Goal: Task Accomplishment & Management: Use online tool/utility

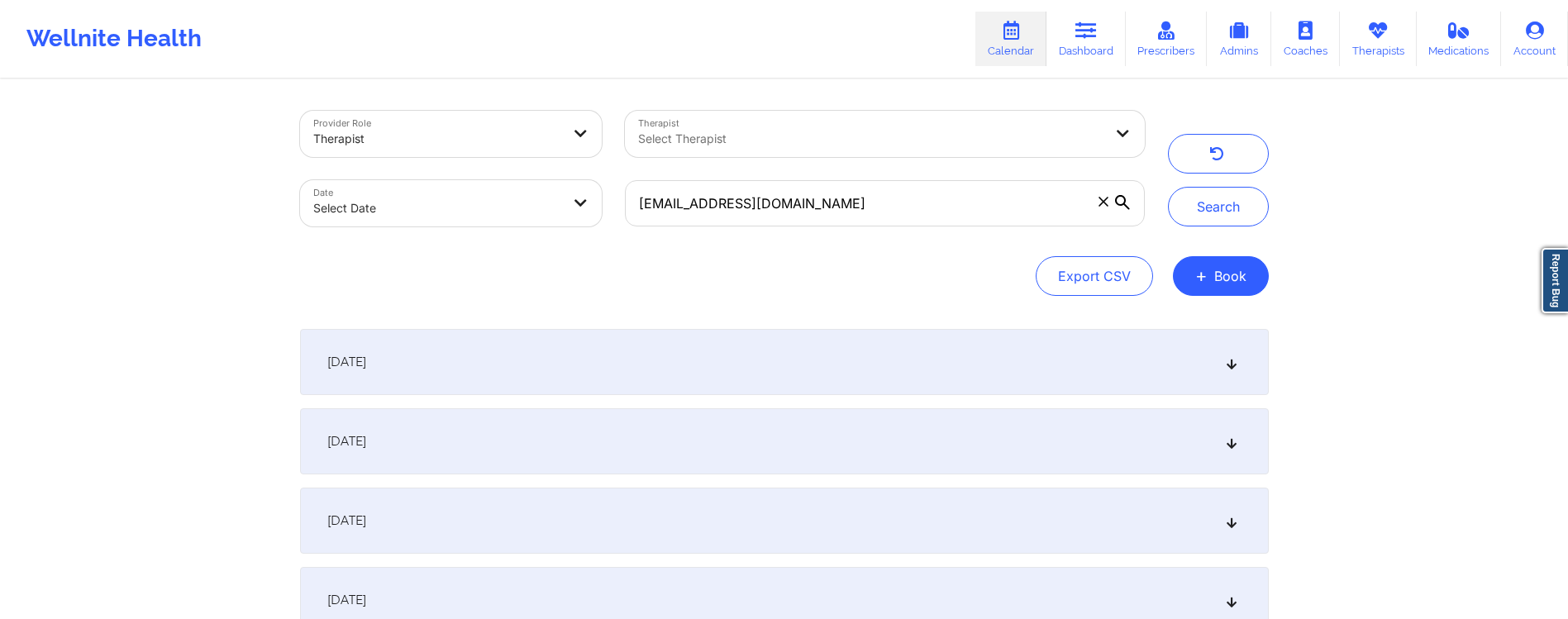
click at [585, 182] on div "Provider Role Therapist Therapist Select Therapist Date Select Date [EMAIL_ADDR…" at bounding box center [723, 169] width 867 height 139
click at [1233, 206] on button "Search" at bounding box center [1218, 206] width 101 height 40
click at [476, 364] on div "[DATE]" at bounding box center [784, 362] width 968 height 66
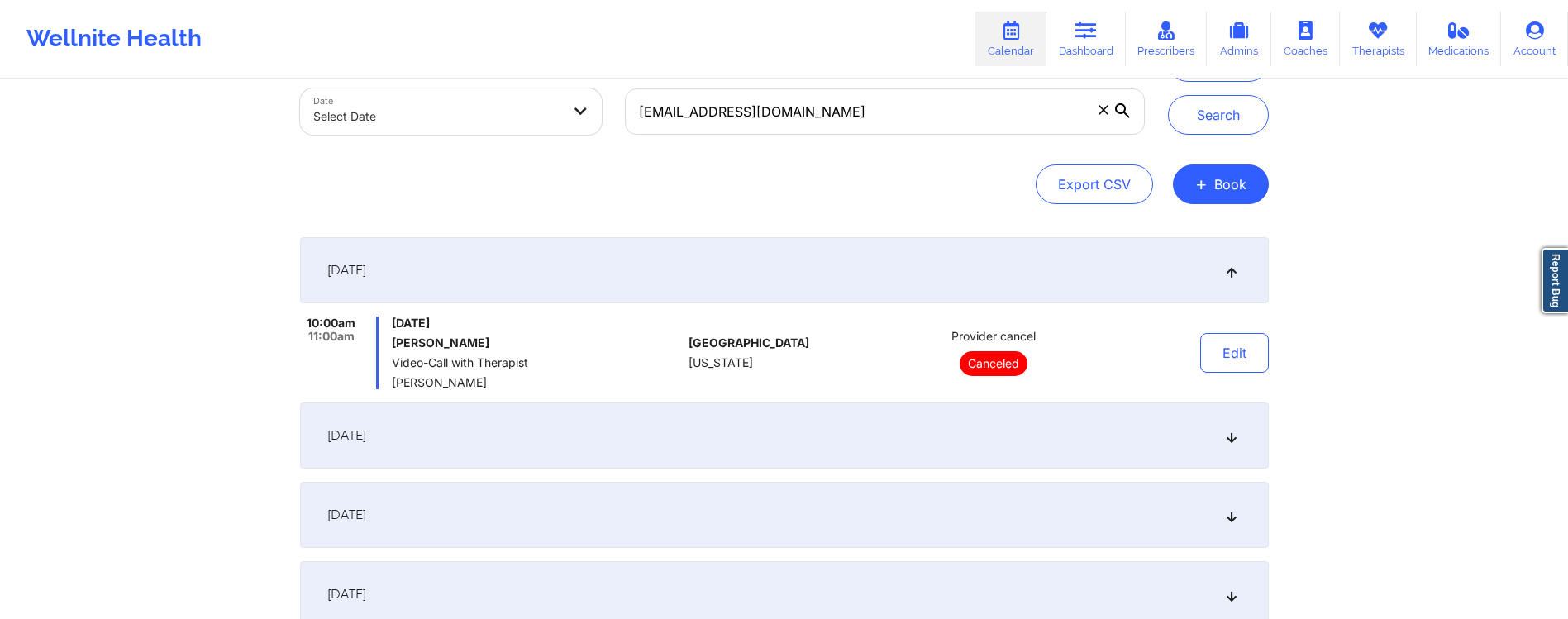
scroll to position [94, 0]
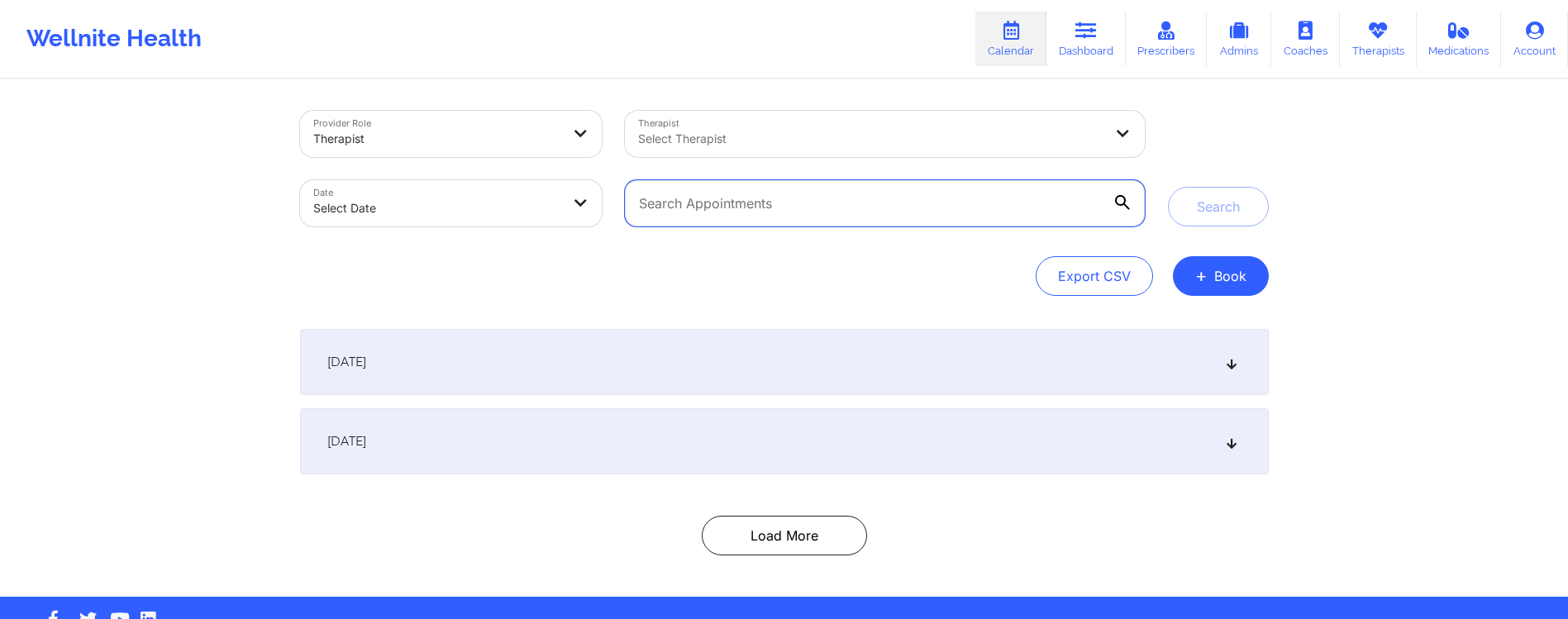
click at [788, 196] on input "text" at bounding box center [884, 203] width 519 height 47
paste input "[EMAIL_ADDRESS][DOMAIN_NAME]"
type input "[EMAIL_ADDRESS][DOMAIN_NAME]"
click at [1225, 207] on button "Search" at bounding box center [1218, 206] width 101 height 40
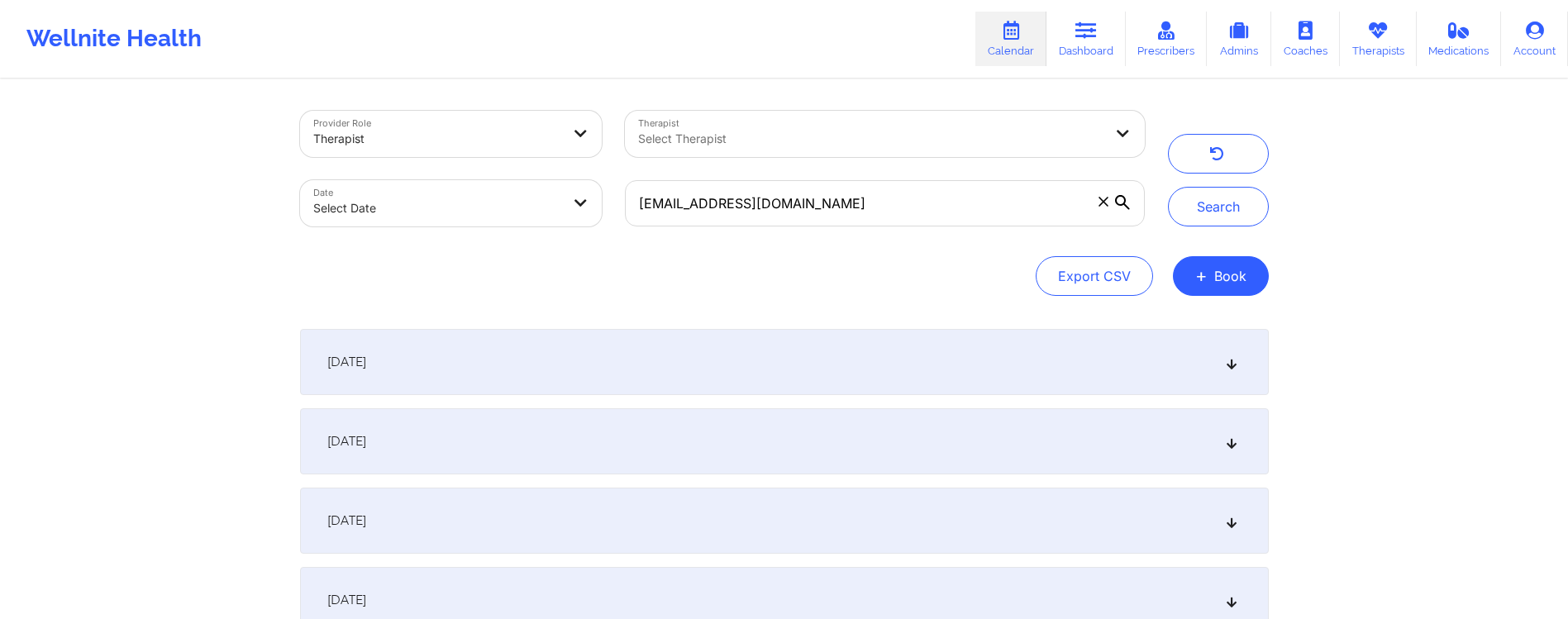
click at [584, 359] on div "[DATE]" at bounding box center [784, 362] width 968 height 66
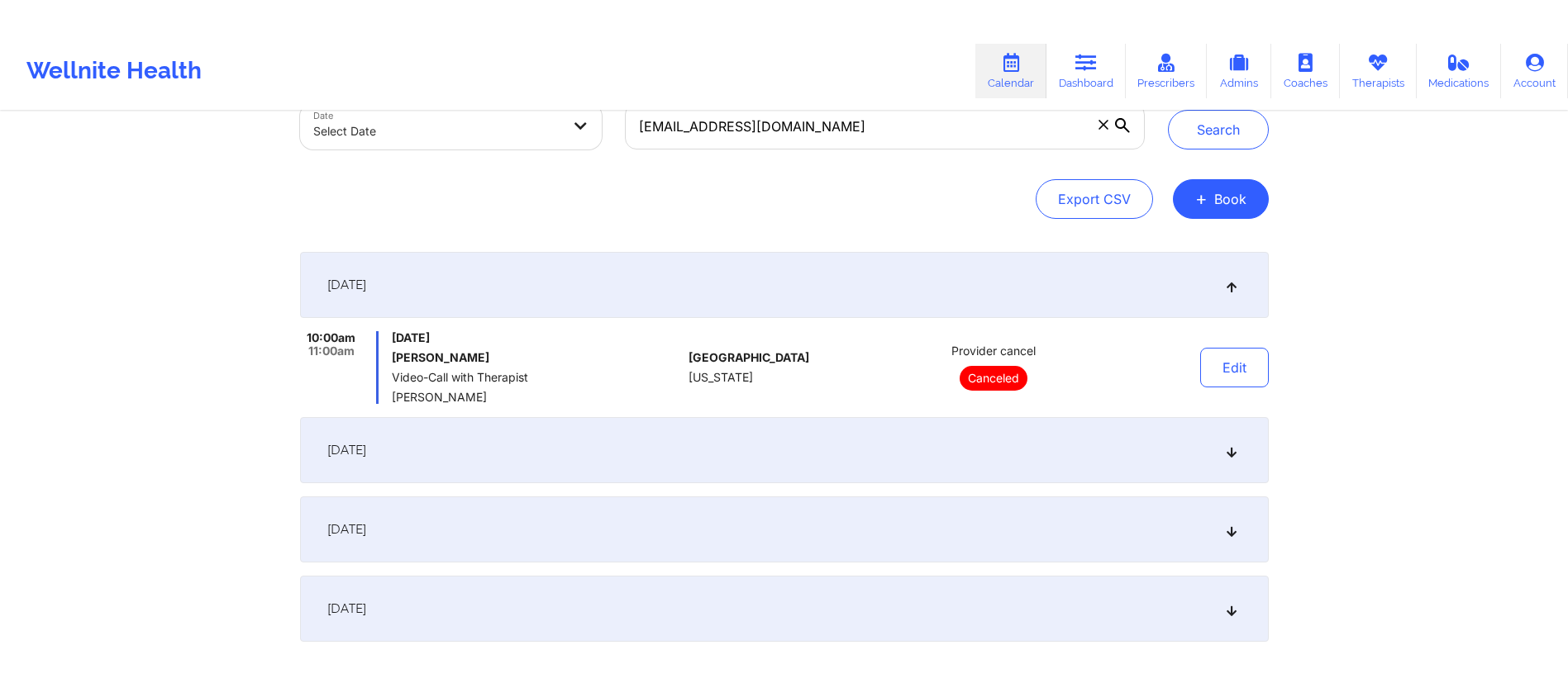
scroll to position [110, 0]
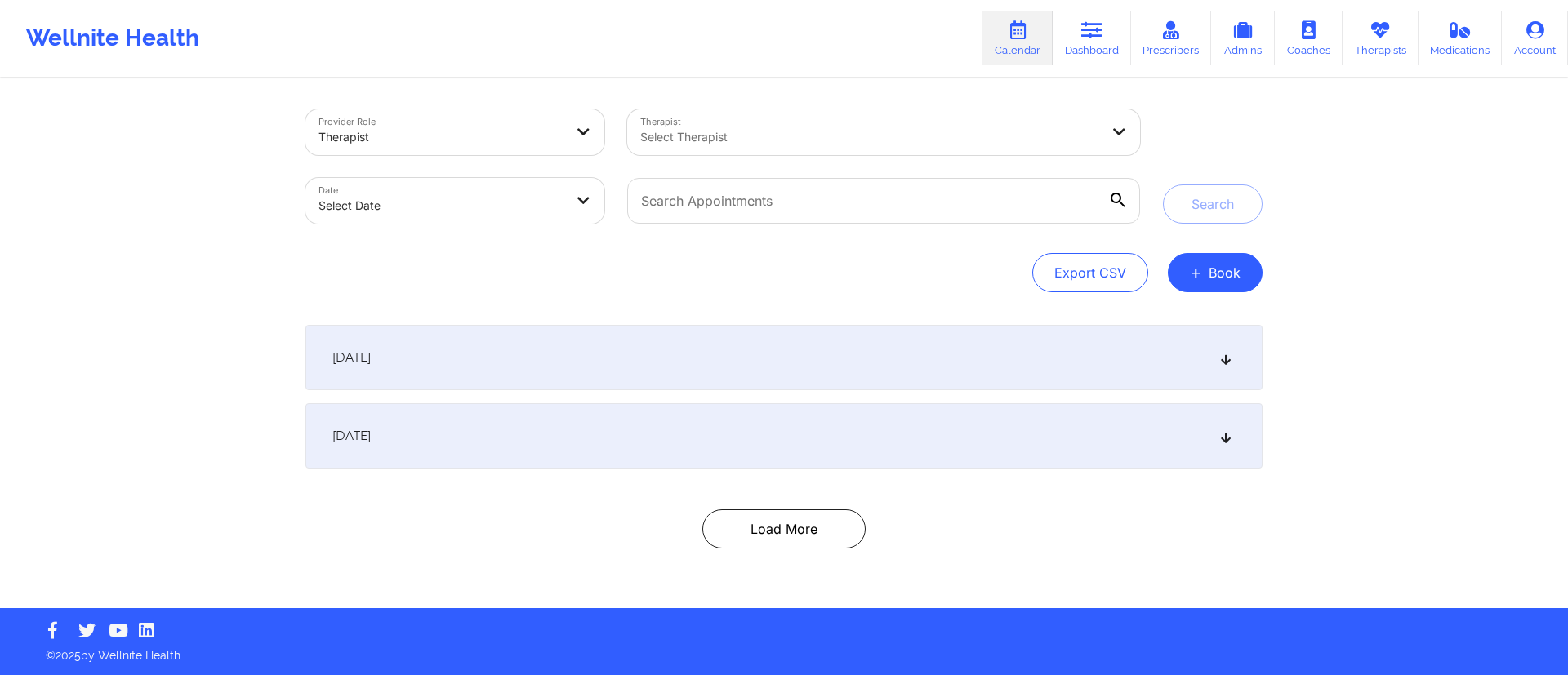
click at [384, 174] on div "Date Select Date" at bounding box center [455, 200] width 322 height 69
click at [377, 195] on body "Wellnite Health Calendar Dashboard Prescribers Admins Coaches Therapists Medica…" at bounding box center [784, 338] width 1568 height 675
select select "2025-8"
select select "2025-9"
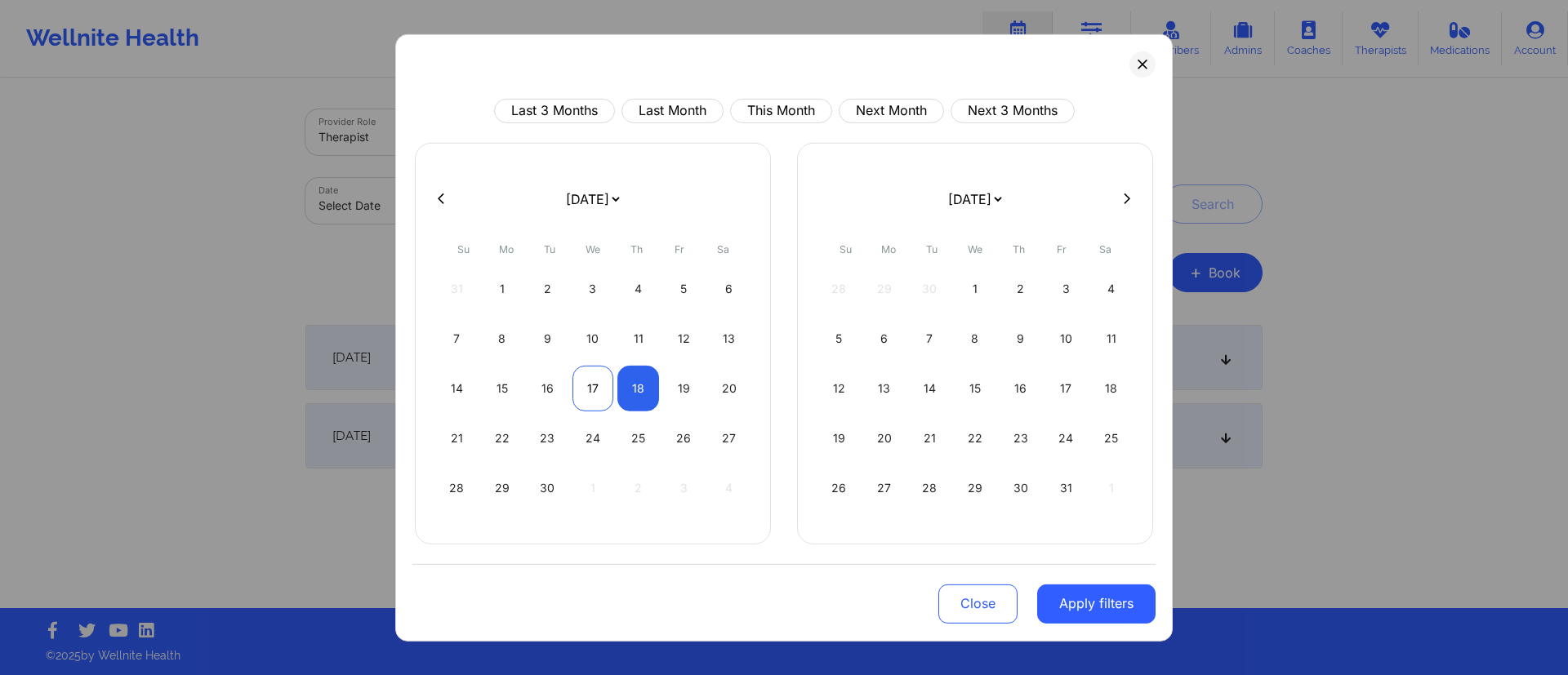
click at [590, 396] on div "17" at bounding box center [594, 388] width 42 height 46
select select "2025-8"
select select "2025-9"
click at [629, 395] on div "18" at bounding box center [639, 388] width 42 height 46
select select "2025-8"
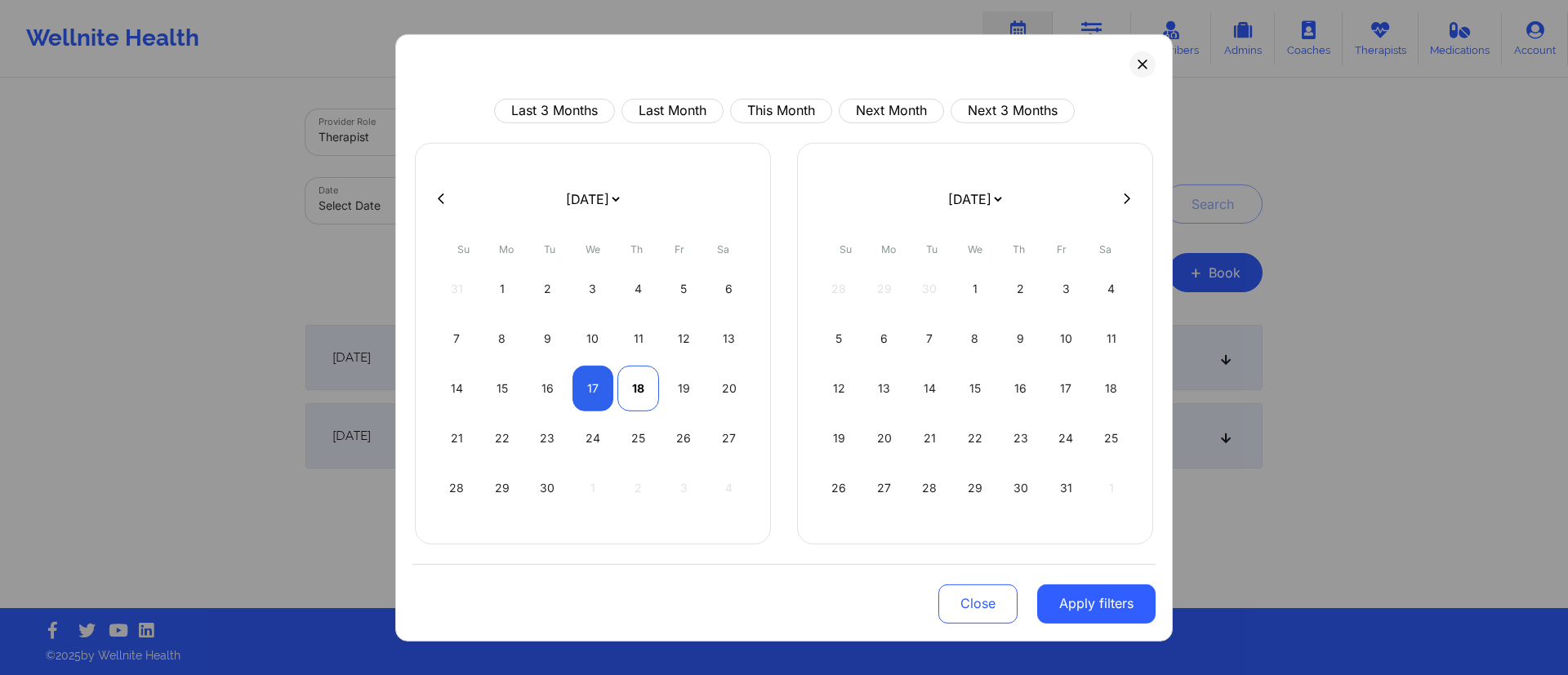
select select "2025-9"
click at [684, 391] on div "19" at bounding box center [684, 388] width 42 height 46
select select "2025-8"
select select "2025-9"
select select "2025-8"
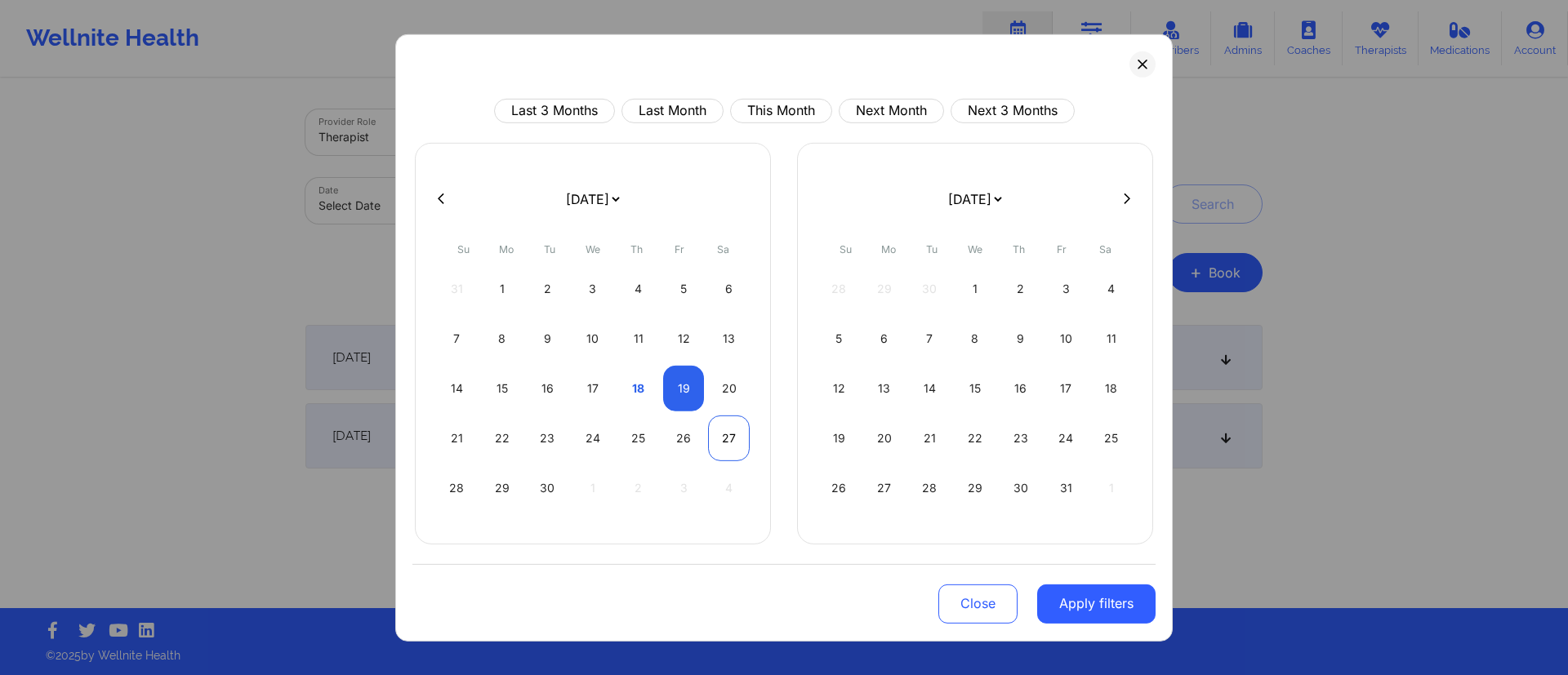
select select "2025-9"
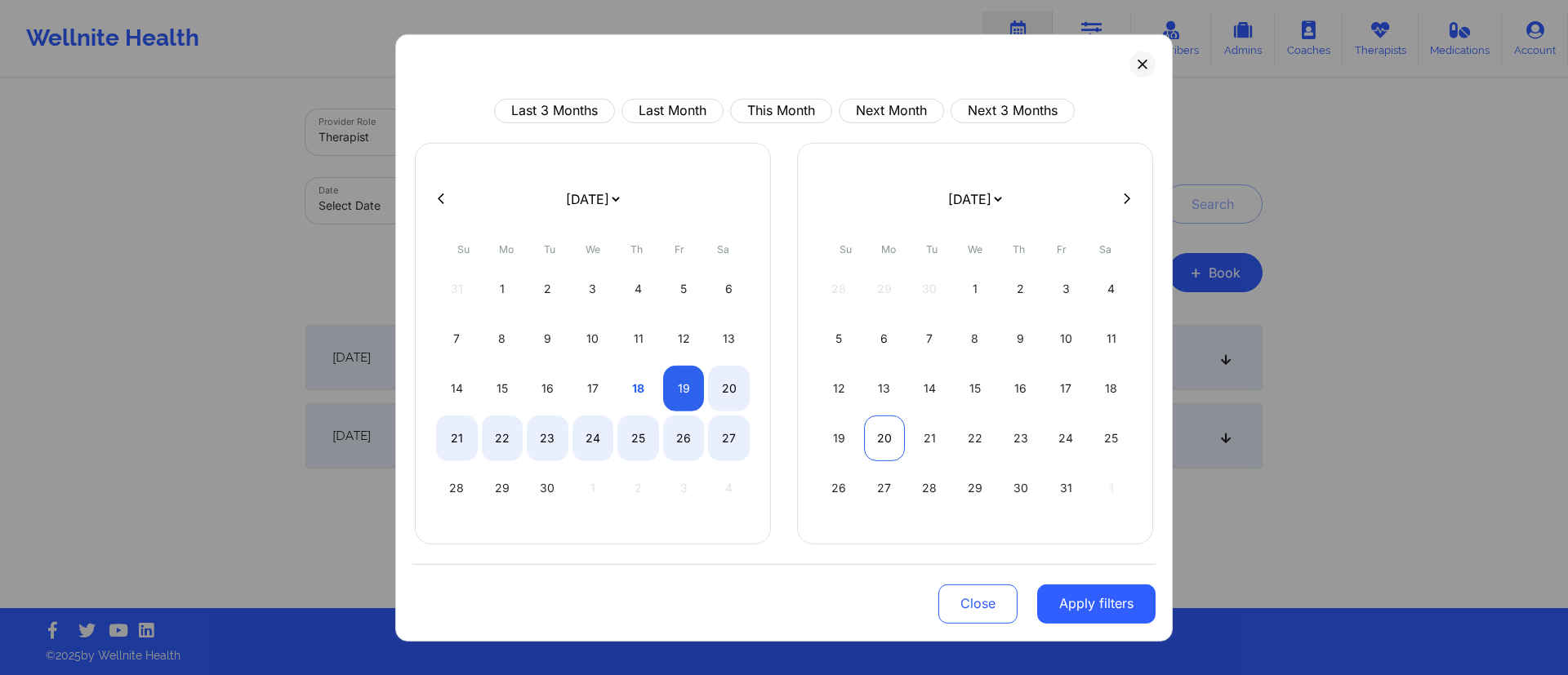
select select "2025-8"
select select "2025-9"
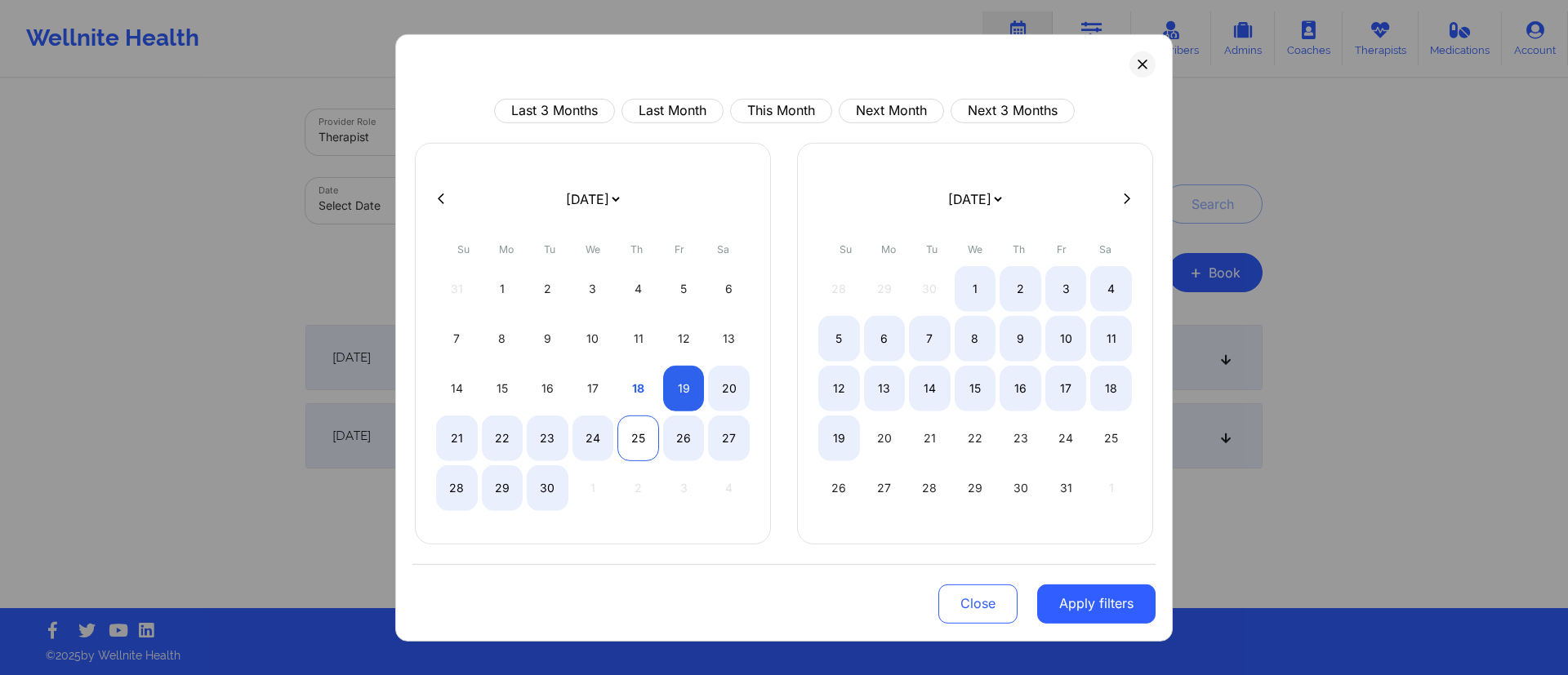
select select "2025-8"
select select "2025-9"
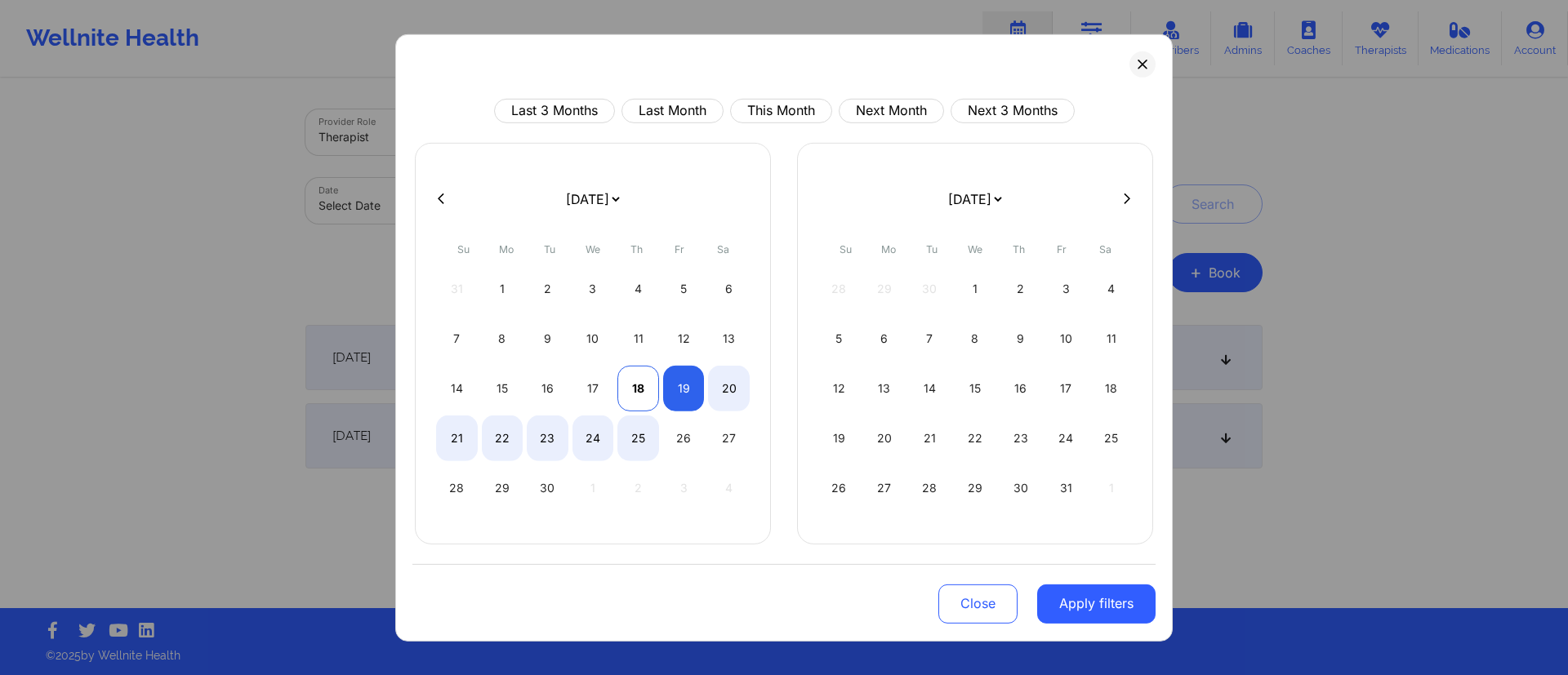
select select "2025-8"
select select "2025-9"
click at [635, 403] on div "18" at bounding box center [639, 388] width 42 height 46
select select "2025-8"
select select "2025-9"
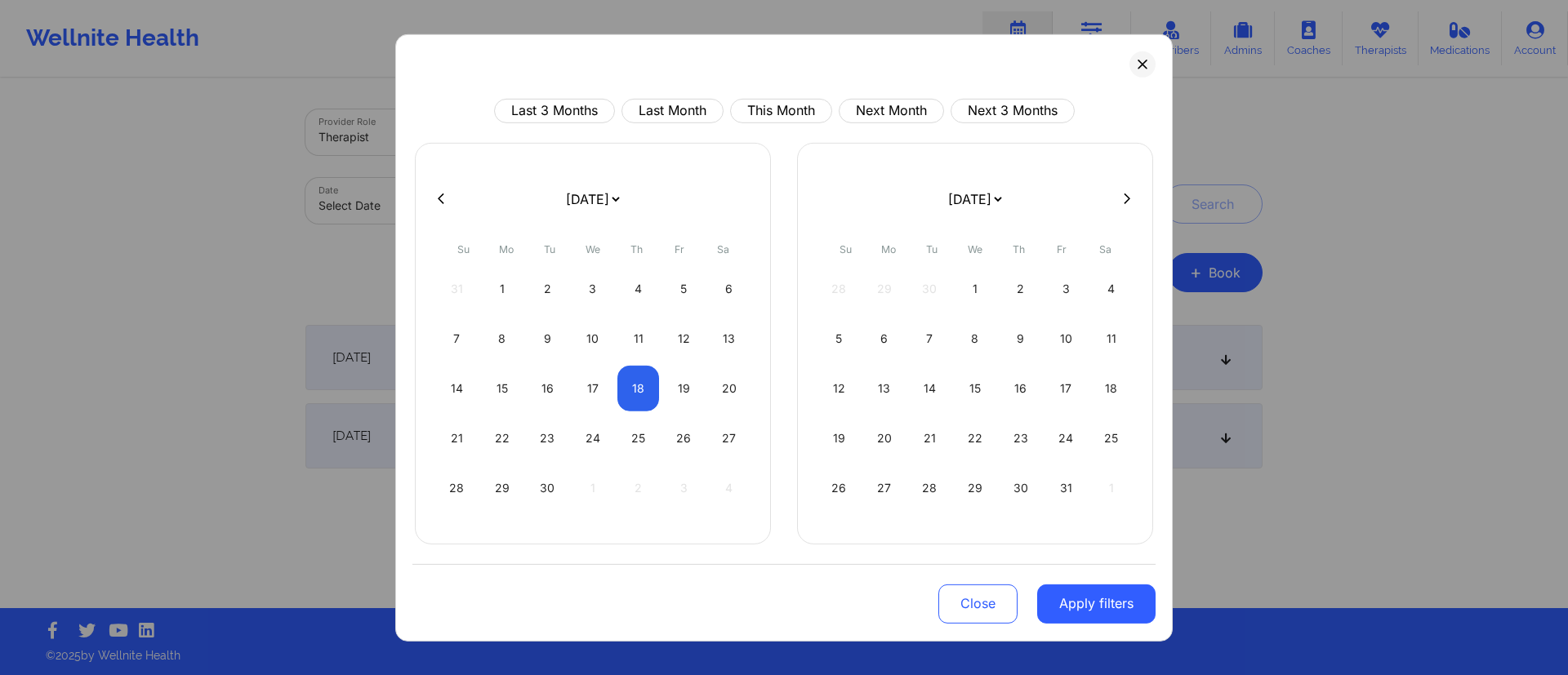
select select "2025-8"
select select "2025-9"
select select "2025-8"
select select "2025-9"
click at [672, 396] on div "19" at bounding box center [684, 388] width 42 height 46
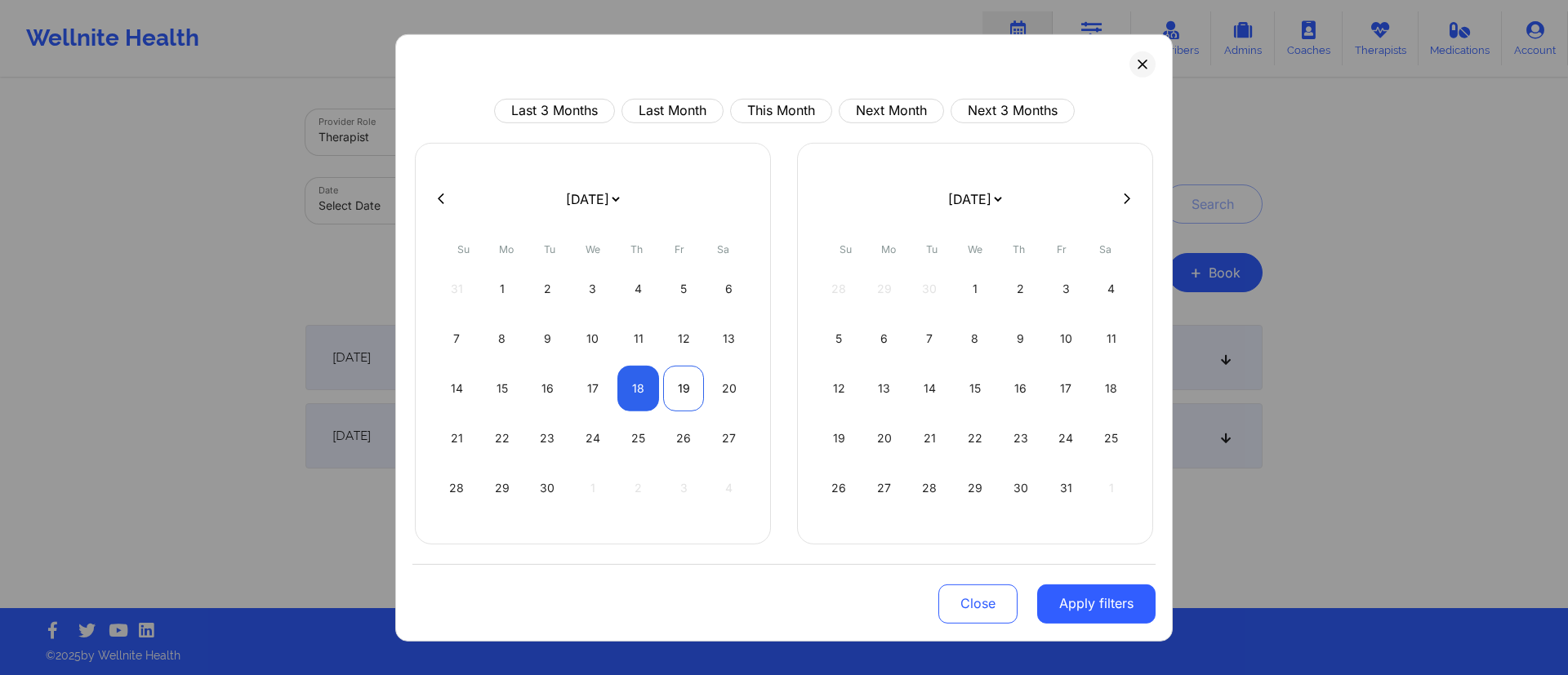
select select "2025-8"
select select "2025-9"
click at [1087, 606] on button "Apply filters" at bounding box center [1096, 603] width 118 height 39
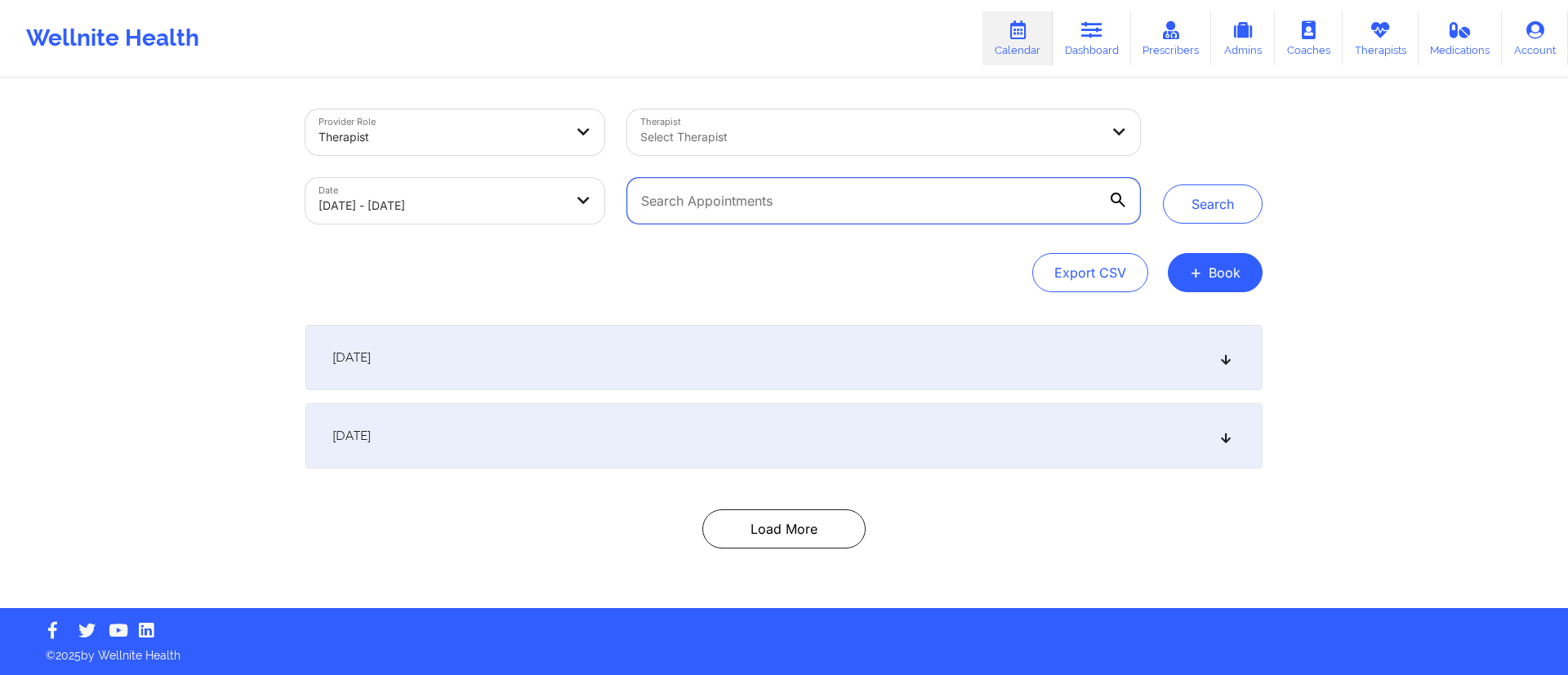
click at [914, 201] on input "text" at bounding box center [883, 200] width 513 height 46
paste input "[EMAIL_ADDRESS][DOMAIN_NAME]"
type input "[EMAIL_ADDRESS][DOMAIN_NAME]"
click at [1182, 204] on button "Search" at bounding box center [1212, 204] width 100 height 39
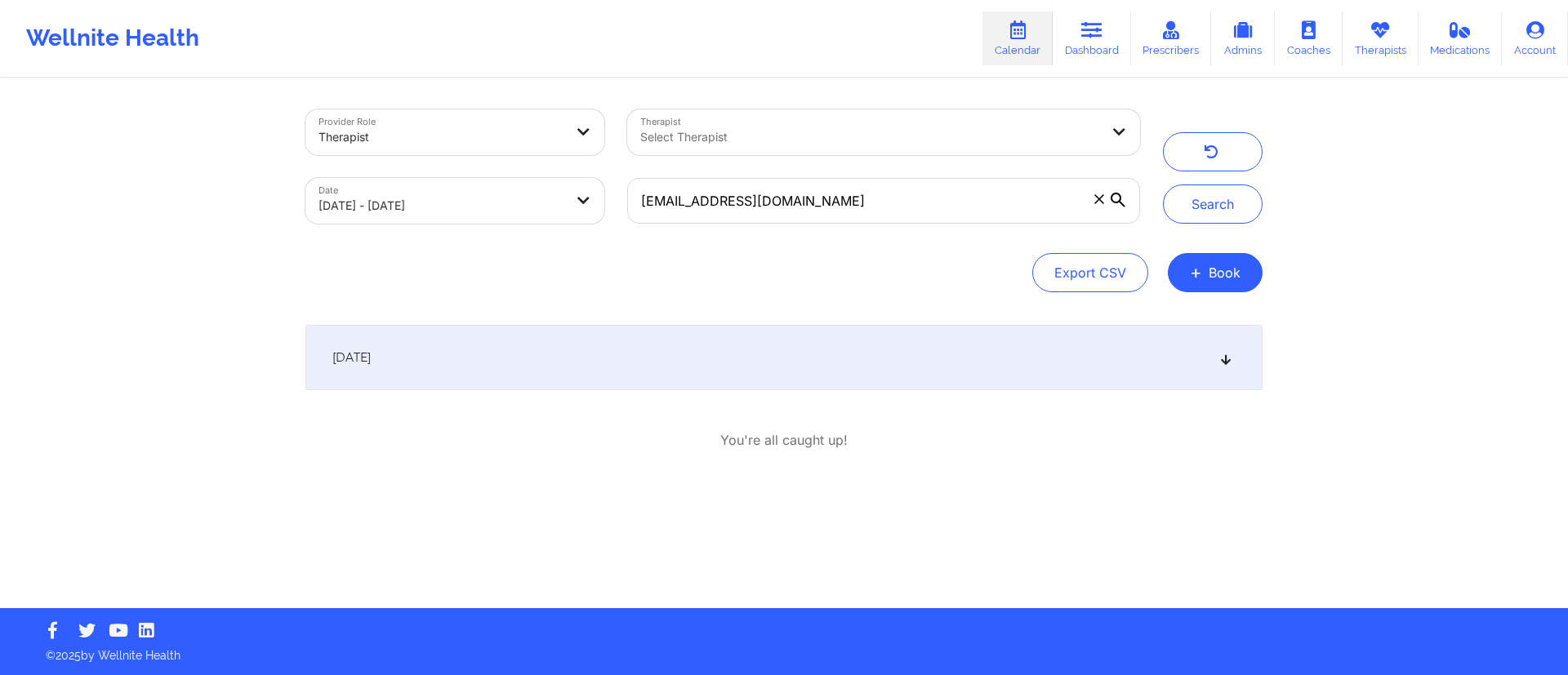
click at [547, 365] on div "[DATE]" at bounding box center [784, 357] width 957 height 65
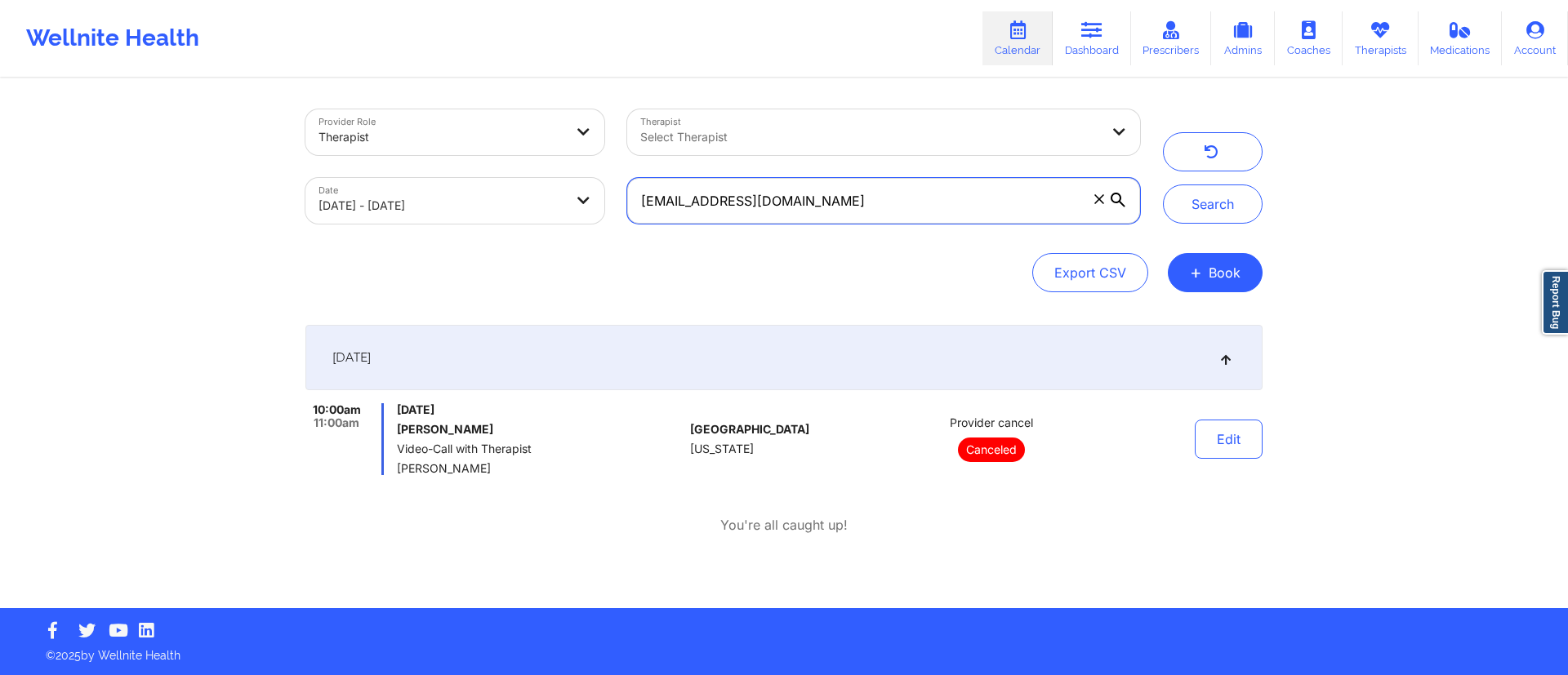
drag, startPoint x: 816, startPoint y: 189, endPoint x: 628, endPoint y: 184, distance: 188.1
click at [628, 184] on input "[EMAIL_ADDRESS][DOMAIN_NAME]" at bounding box center [883, 200] width 513 height 46
click at [1191, 216] on button "Search" at bounding box center [1212, 204] width 100 height 39
click at [1218, 444] on button "Edit" at bounding box center [1229, 439] width 68 height 39
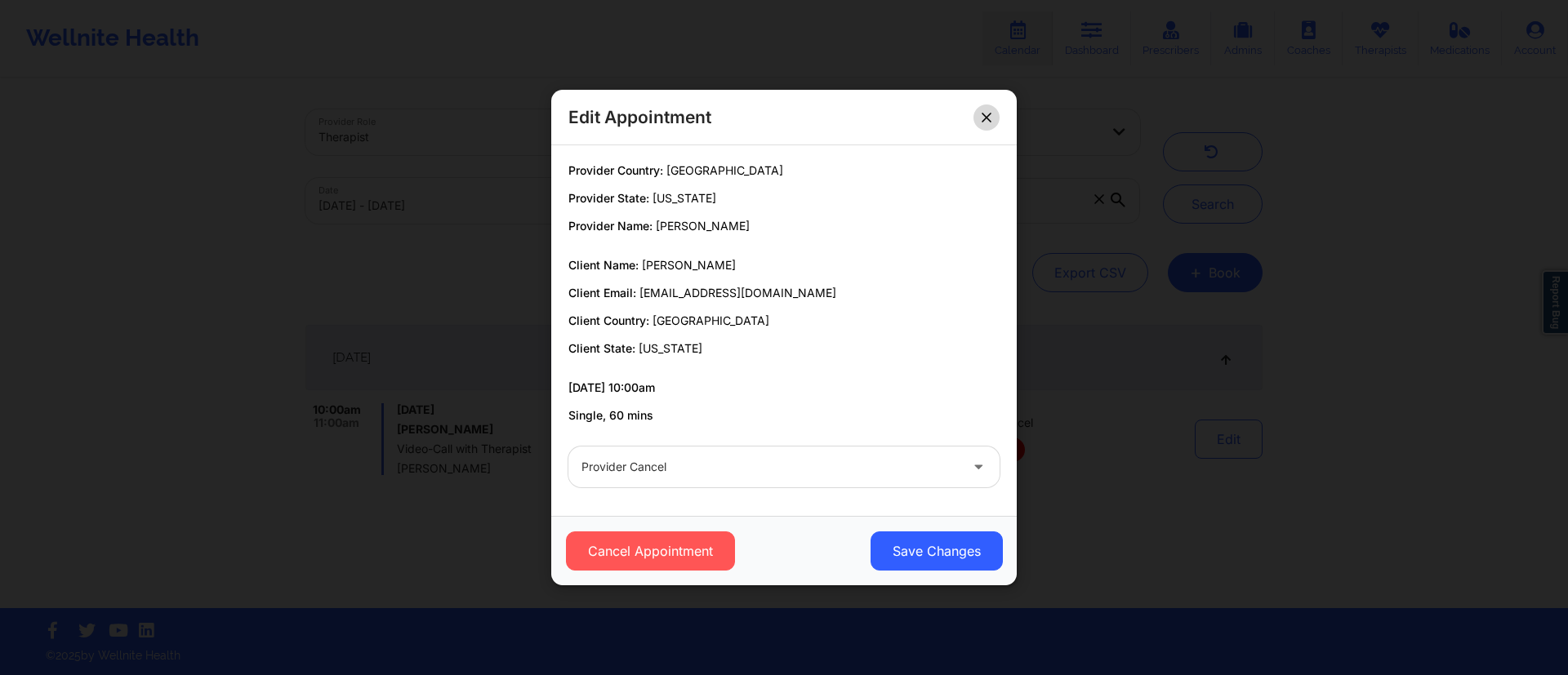
click at [996, 121] on button at bounding box center [987, 117] width 26 height 26
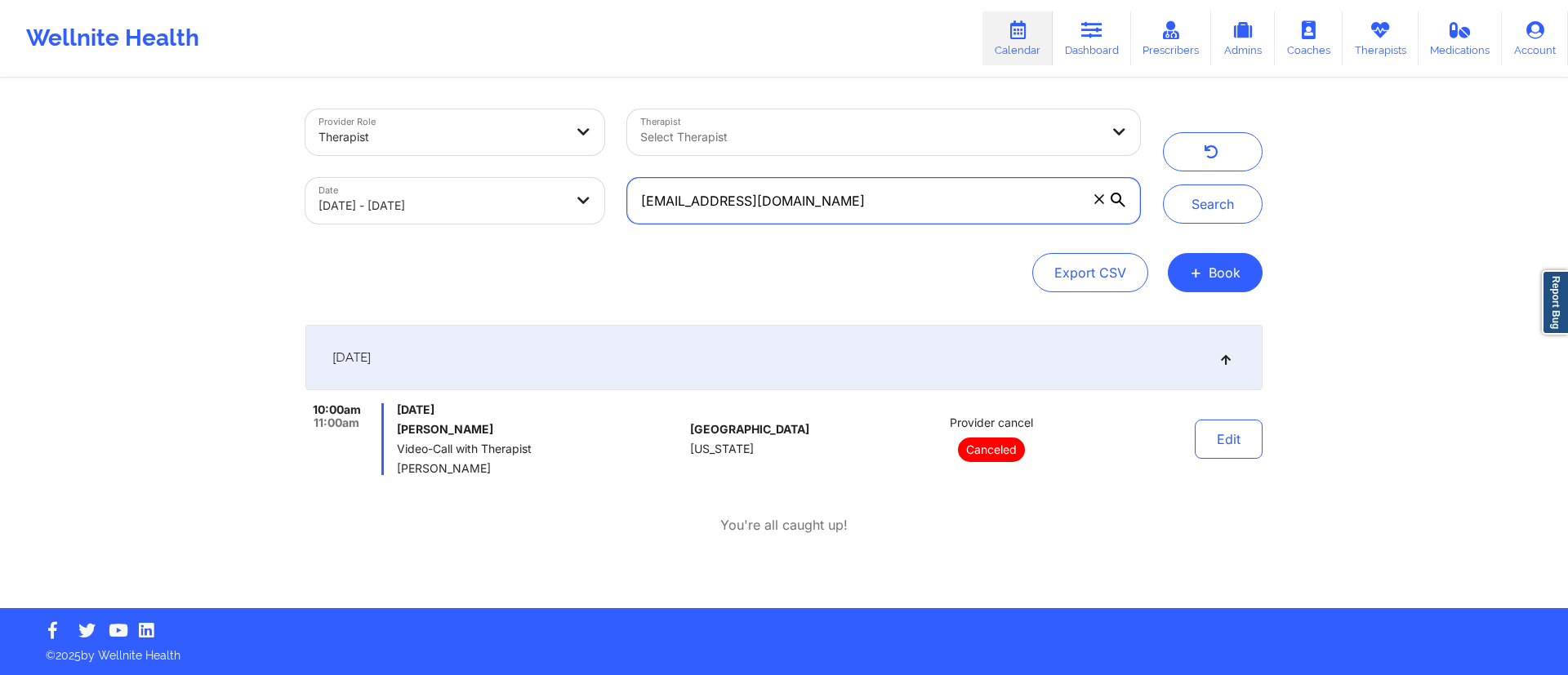
drag, startPoint x: 884, startPoint y: 198, endPoint x: 613, endPoint y: 189, distance: 271.1
click at [622, 182] on div "[EMAIL_ADDRESS][DOMAIN_NAME]" at bounding box center [884, 200] width 536 height 69
click at [416, 200] on body "Wellnite Health Calendar Dashboard Prescribers Admins Coaches Therapists Medica…" at bounding box center [784, 338] width 1568 height 675
select select "2025-8"
select select "2025-9"
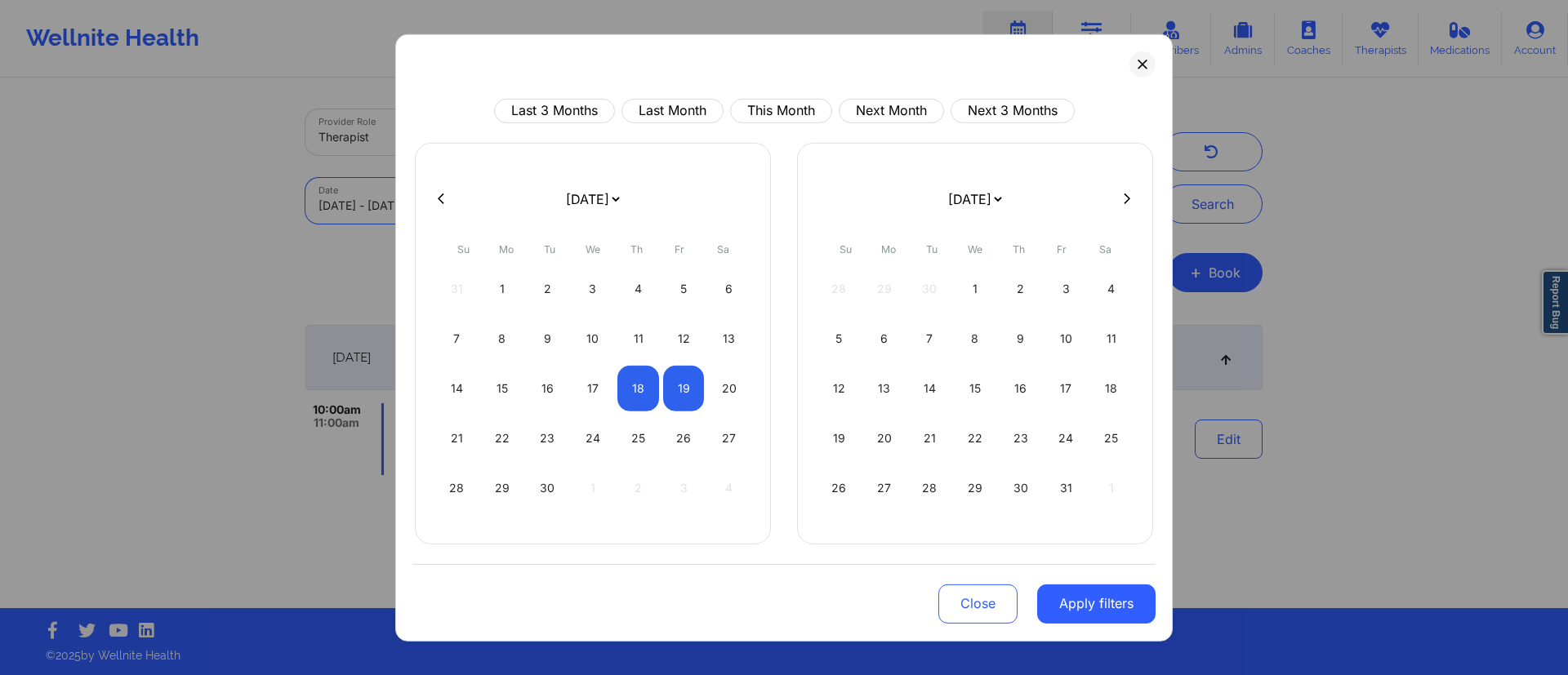
click at [787, 88] on div "Last 3 Months Last Month This Month Next Month Next 3 Months January 2019 Febru…" at bounding box center [784, 338] width 777 height 607
click at [775, 111] on button "This Month" at bounding box center [782, 110] width 102 height 24
select select "2025-8"
select select "2025-9"
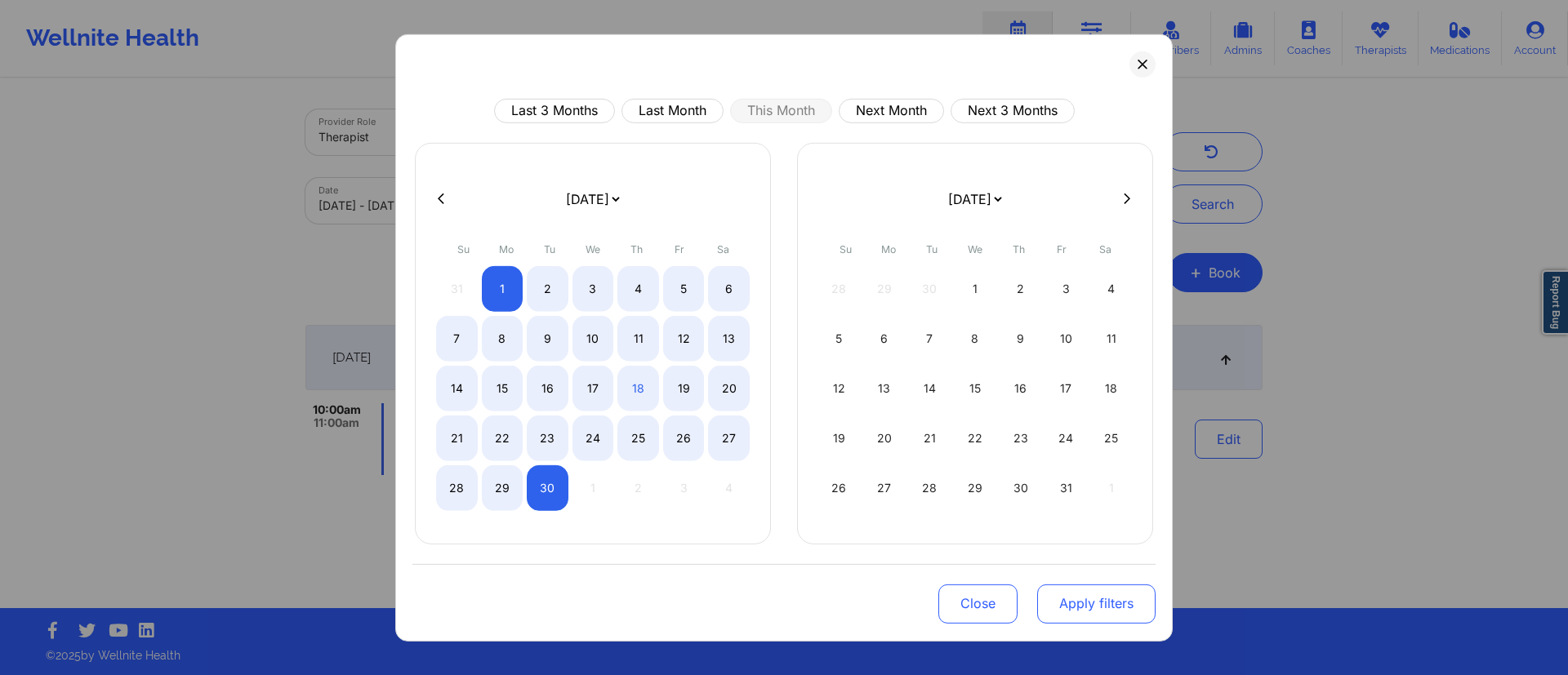
click at [1078, 603] on button "Apply filters" at bounding box center [1096, 603] width 118 height 39
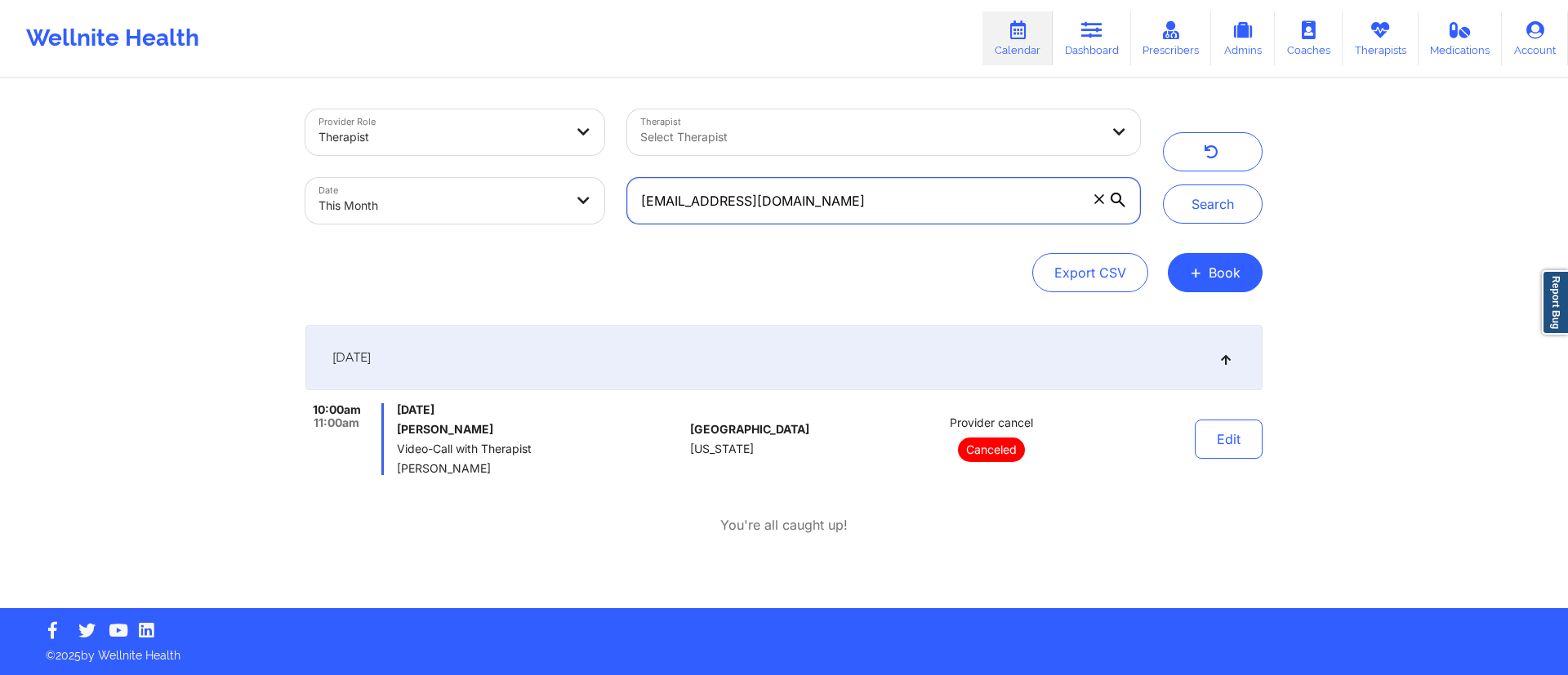
drag, startPoint x: 941, startPoint y: 213, endPoint x: 562, endPoint y: 214, distance: 379.0
click at [562, 214] on div "Provider Role Therapist Therapist Select Therapist Date This Month tzammy@yahoo…" at bounding box center [723, 167] width 857 height 137
paste input "abithaw65@gmail"
type input "tabithaw65@gmail.com"
click at [1210, 204] on button "Search" at bounding box center [1212, 204] width 100 height 39
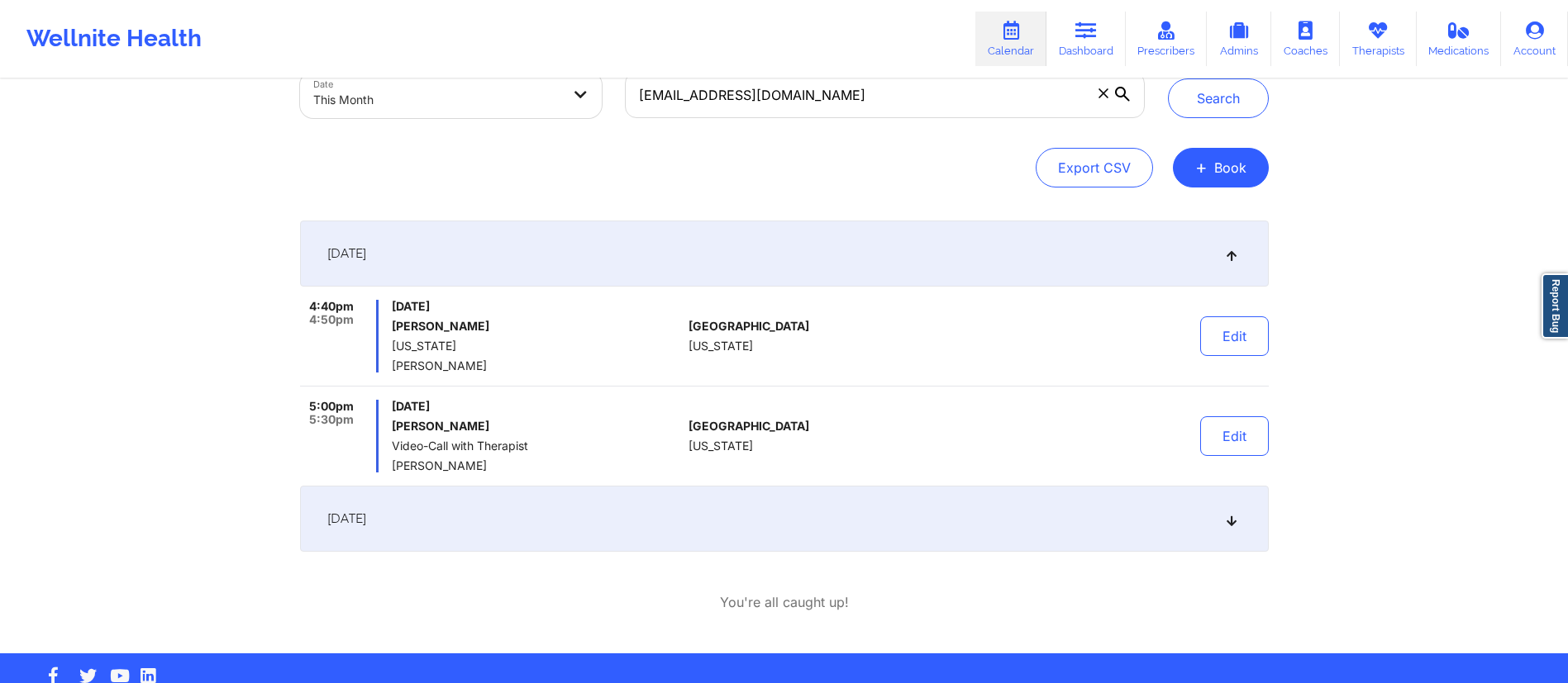
scroll to position [146, 0]
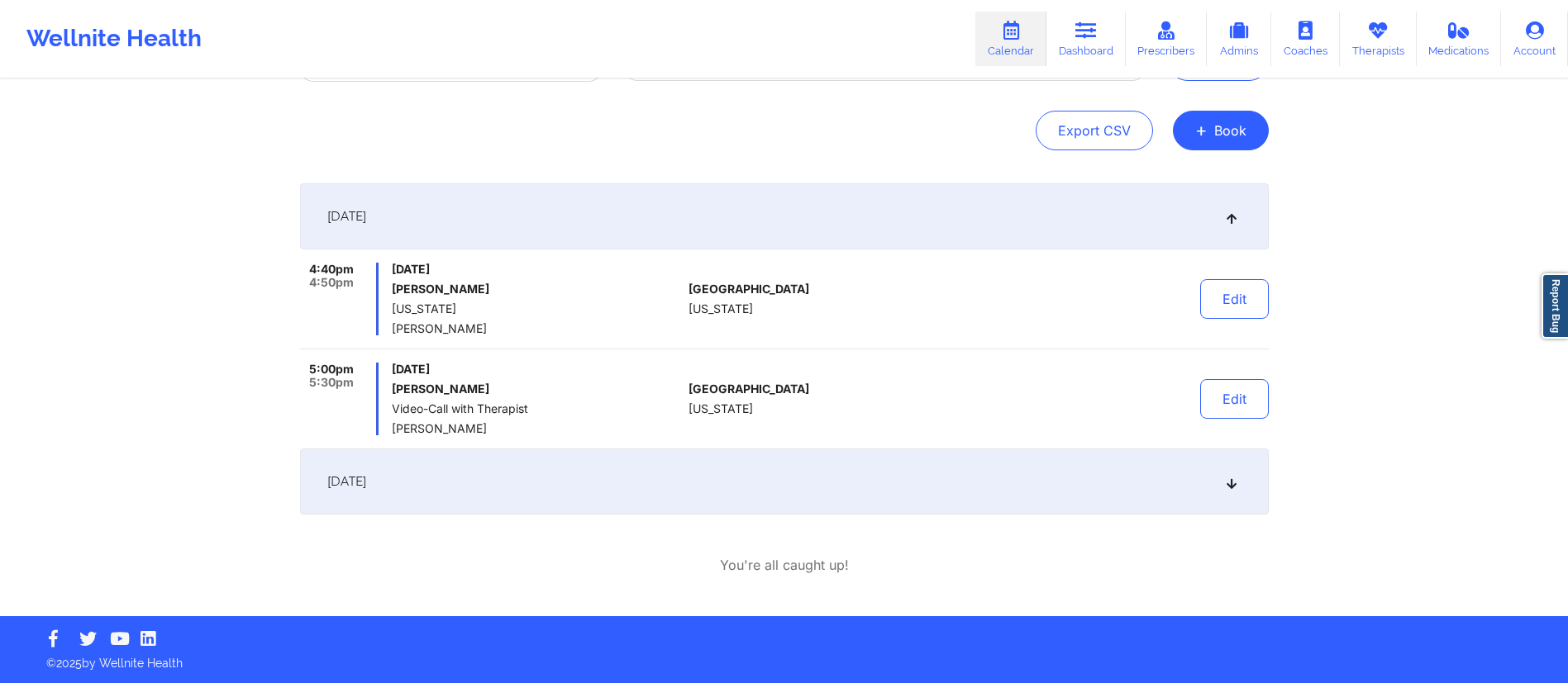
click at [651, 485] on div "September 5, 2025" at bounding box center [784, 481] width 968 height 66
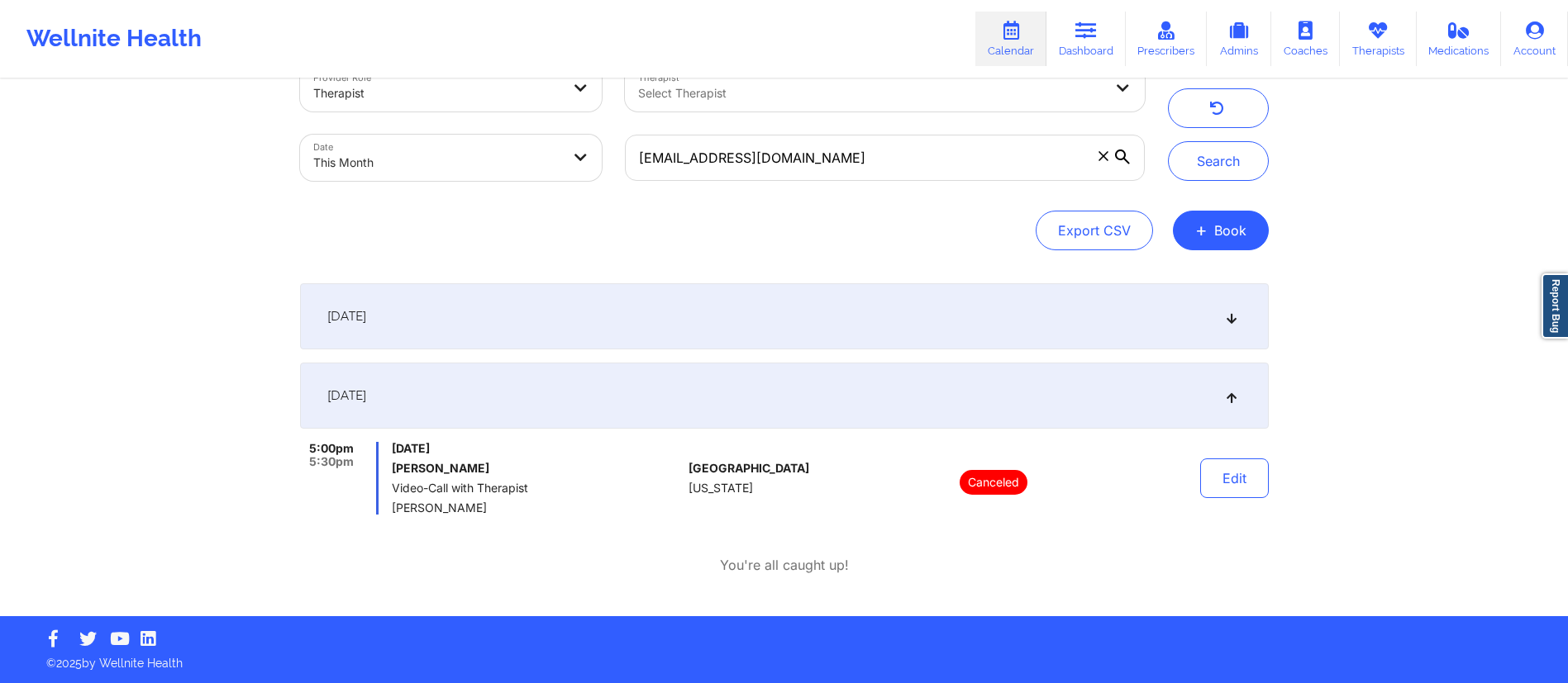
scroll to position [46, 0]
click at [576, 315] on div "September 4, 2025" at bounding box center [784, 316] width 968 height 66
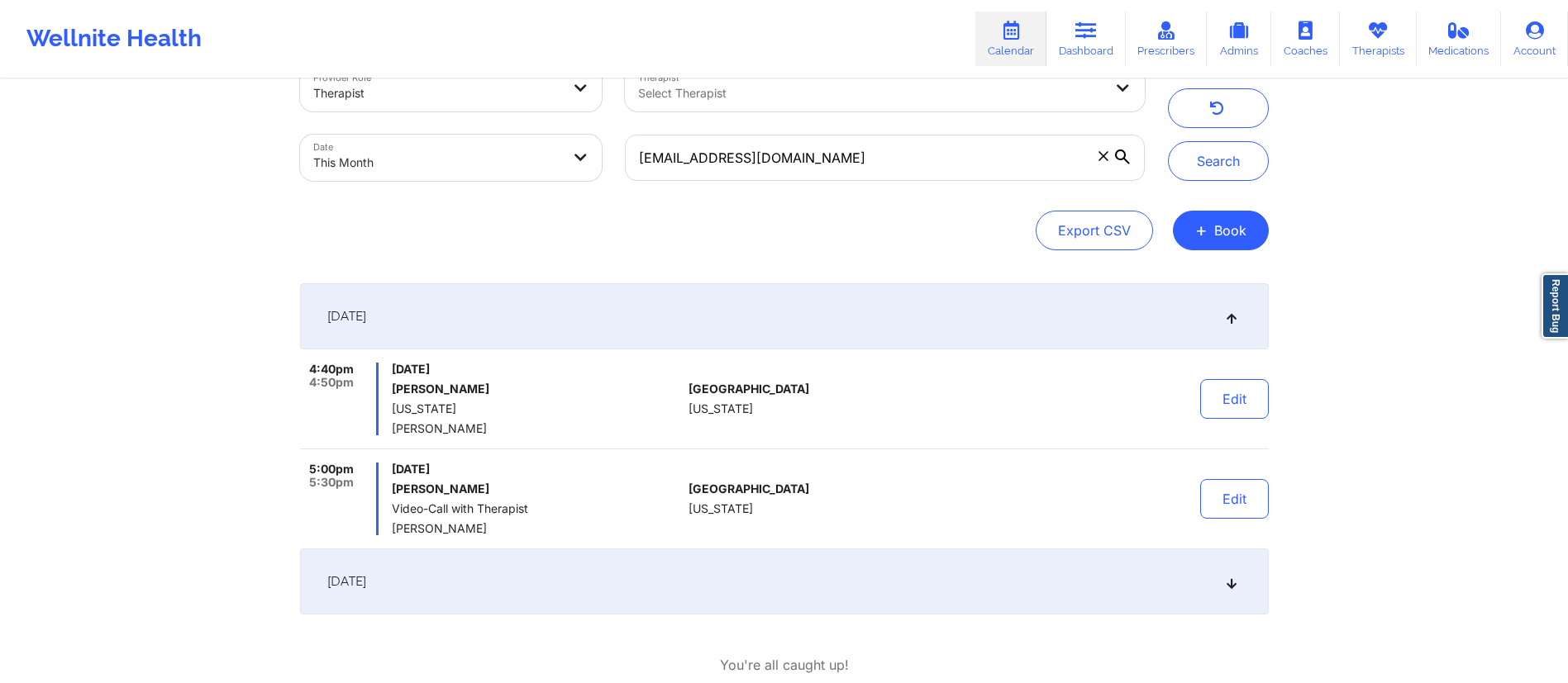
scroll to position [146, 0]
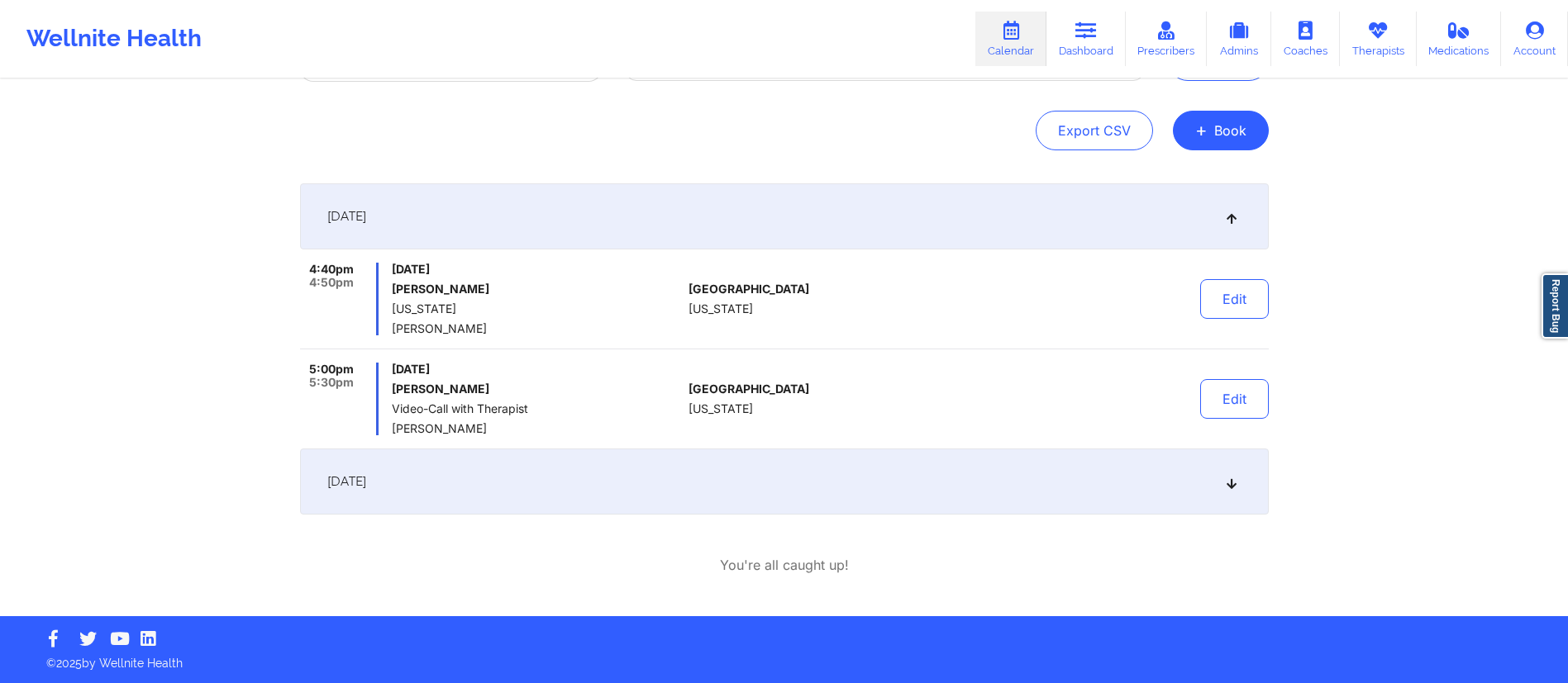
click at [691, 479] on div "September 5, 2025" at bounding box center [784, 481] width 968 height 66
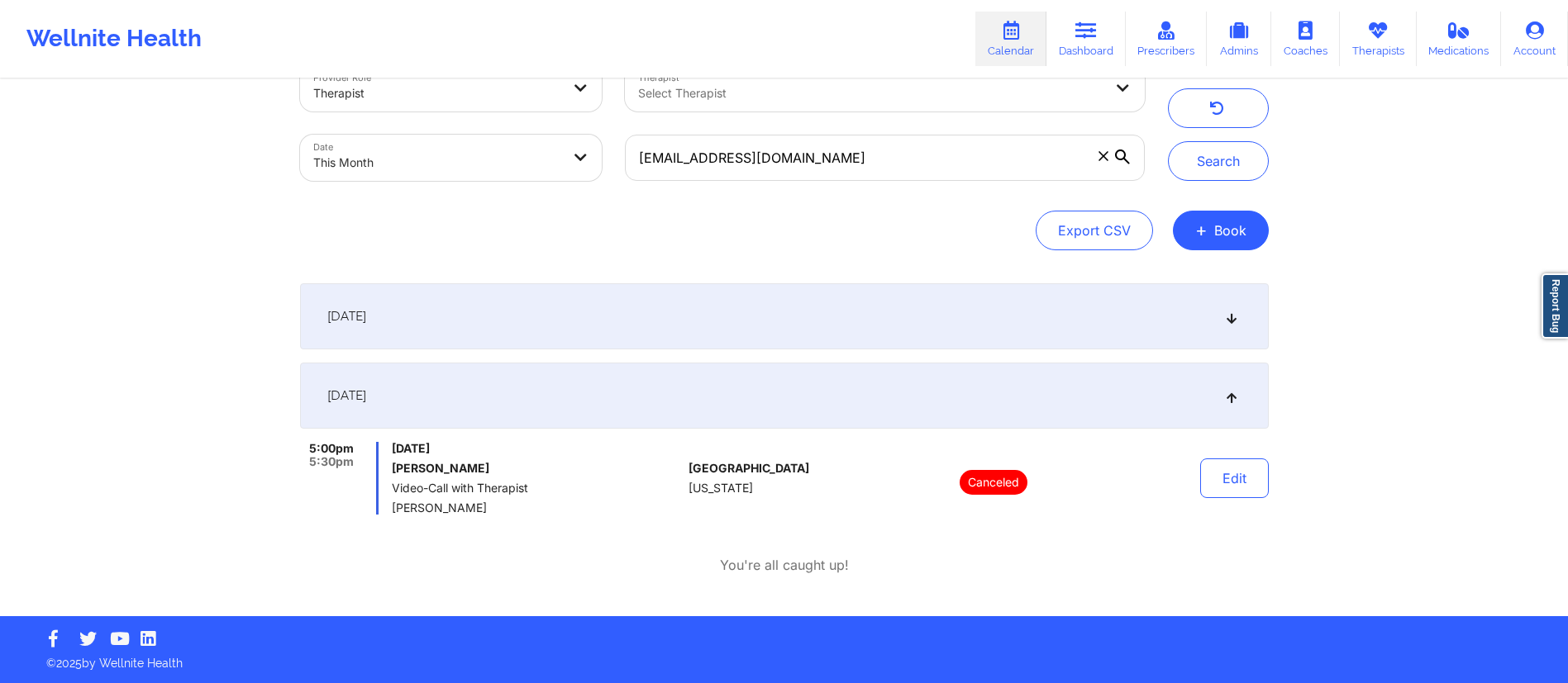
click at [706, 328] on div "September 4, 2025" at bounding box center [784, 316] width 968 height 66
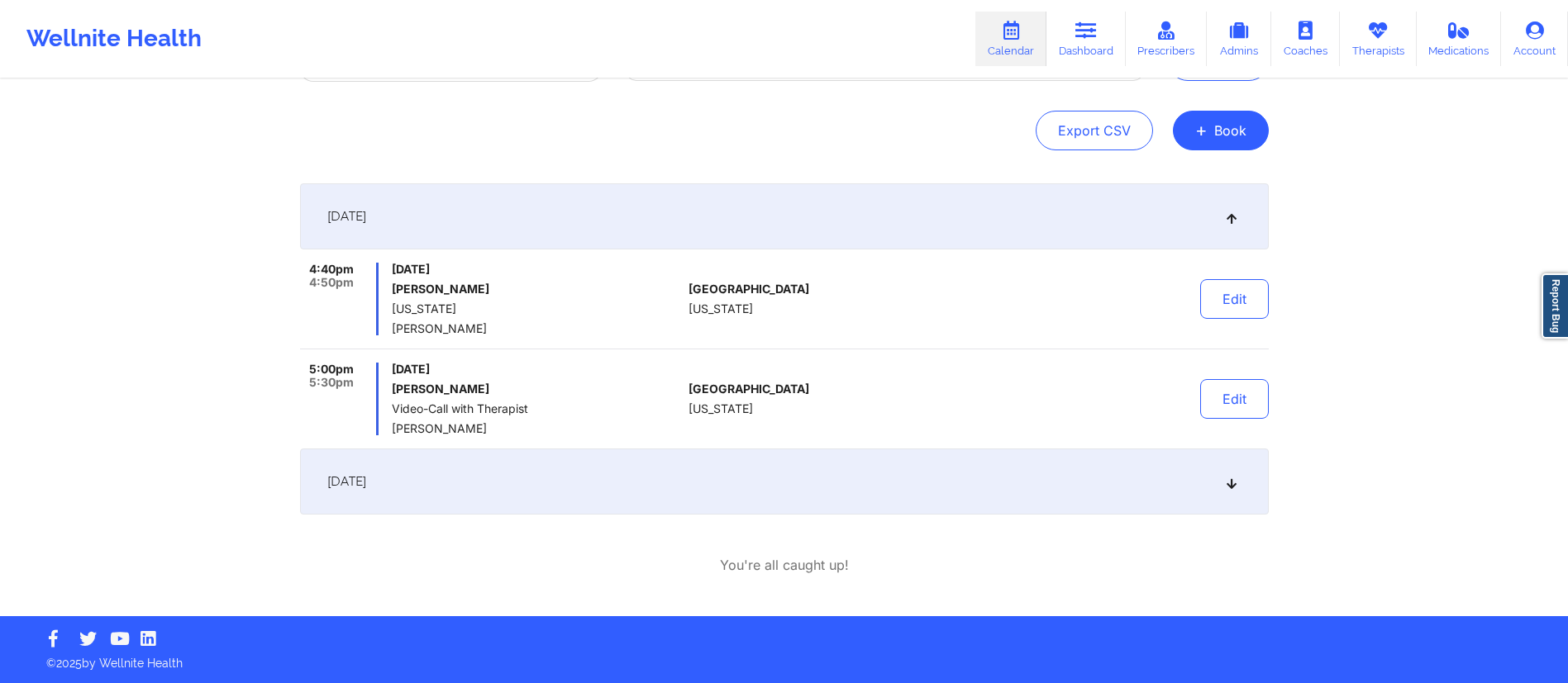
click at [672, 213] on div "September 4, 2025" at bounding box center [784, 216] width 968 height 66
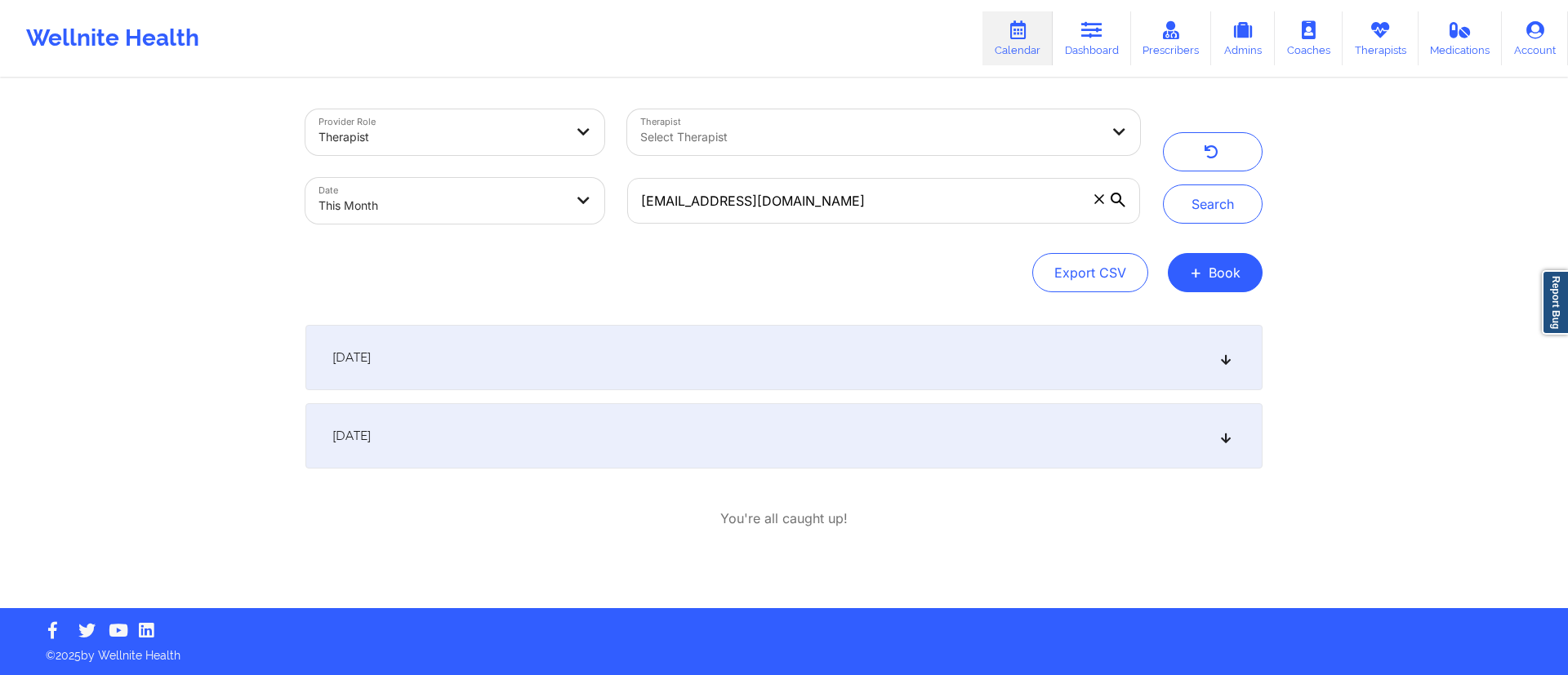
click at [615, 434] on div "September 5, 2025" at bounding box center [784, 436] width 957 height 65
